Goal: Check status: Check status

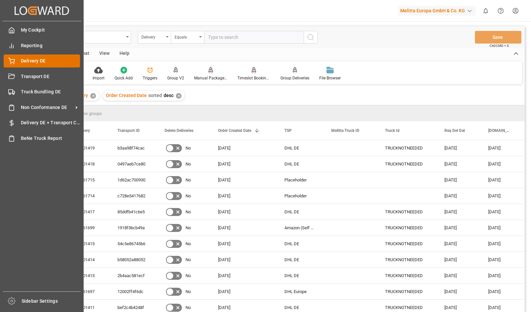
click at [12, 62] on icon at bounding box center [12, 60] width 6 height 4
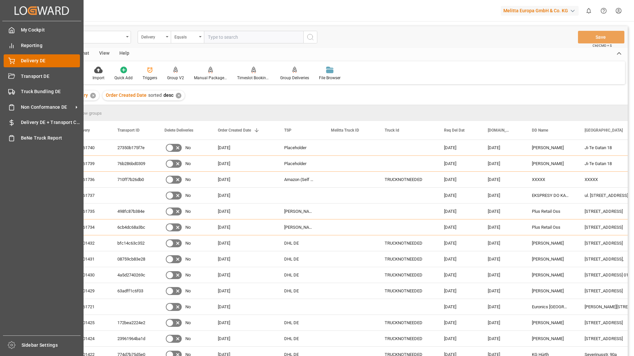
click at [18, 60] on div "Delivery DE Delivery DE" at bounding box center [42, 60] width 76 height 13
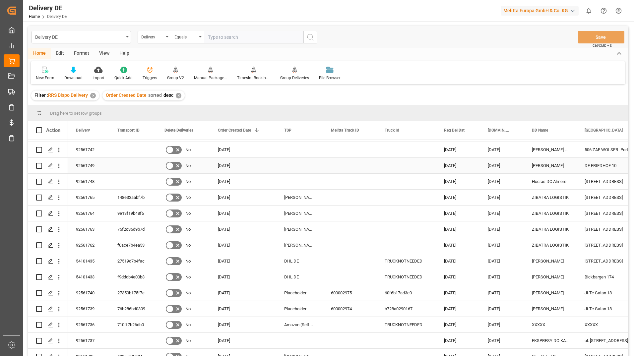
scroll to position [133, 0]
